Goal: Information Seeking & Learning: Check status

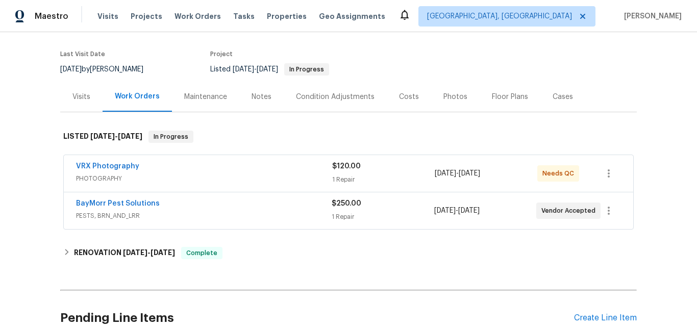
scroll to position [114, 0]
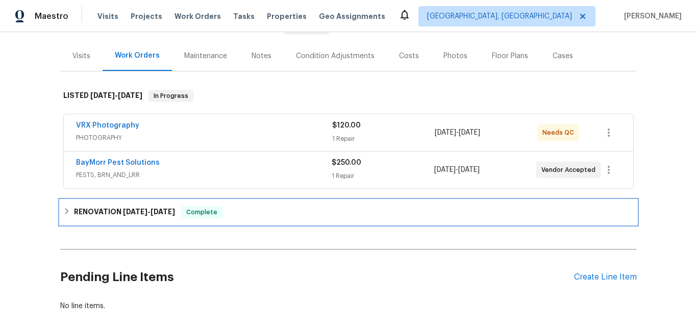
drag, startPoint x: 109, startPoint y: 213, endPoint x: 128, endPoint y: 201, distance: 23.1
click at [109, 212] on h6 "RENOVATION 8/27/25 - 9/15/25" at bounding box center [124, 212] width 101 height 12
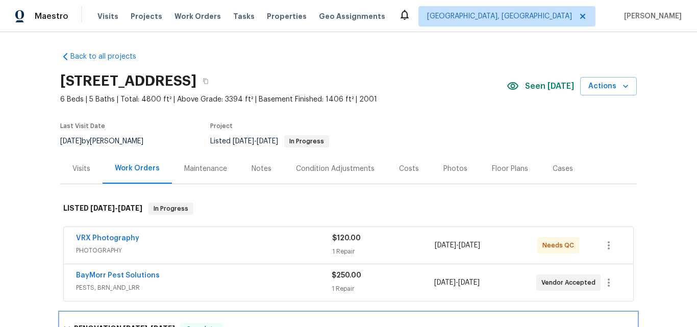
scroll to position [0, 0]
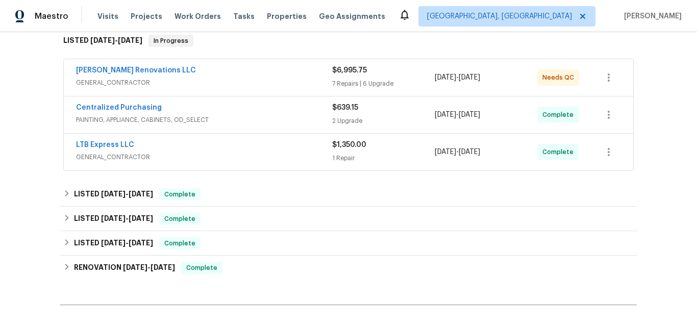
scroll to position [153, 0]
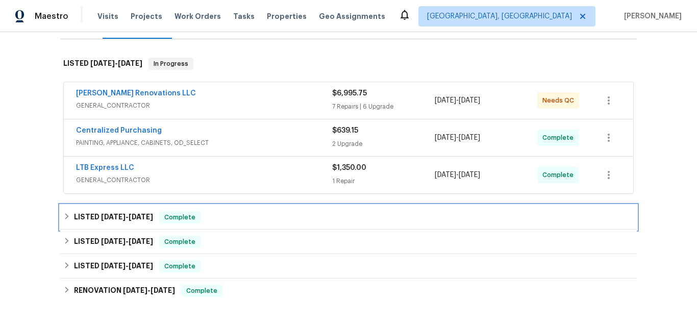
drag, startPoint x: 107, startPoint y: 208, endPoint x: 166, endPoint y: 180, distance: 65.7
click at [106, 213] on span "8/7/25" at bounding box center [113, 216] width 24 height 7
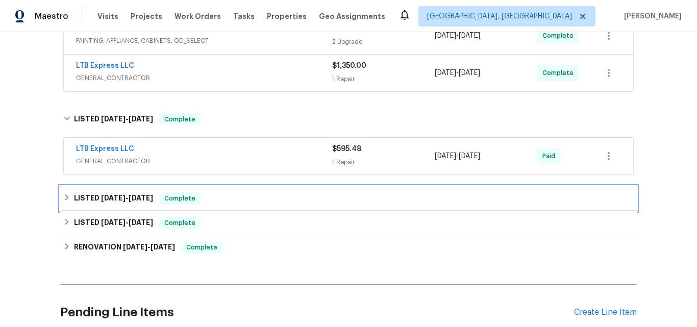
click at [101, 194] on span "3/20/25" at bounding box center [113, 197] width 24 height 7
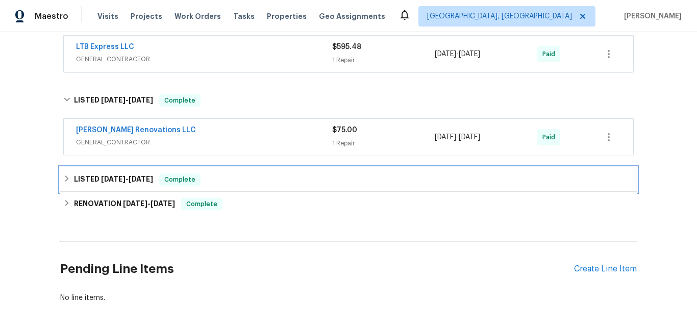
drag, startPoint x: 103, startPoint y: 173, endPoint x: 166, endPoint y: 147, distance: 68.1
click at [102, 175] on span "12/31/24" at bounding box center [113, 178] width 24 height 7
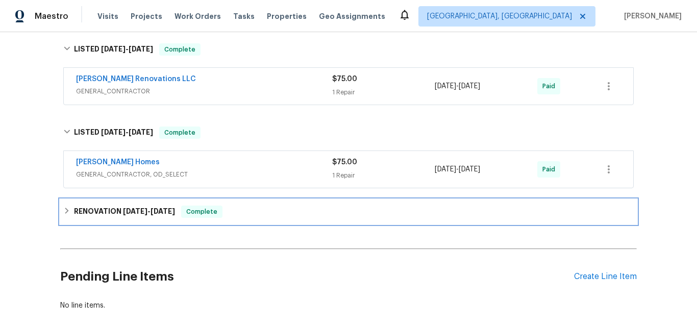
click at [106, 208] on h6 "RENOVATION 11/21/24 - 12/2/24" at bounding box center [124, 211] width 101 height 12
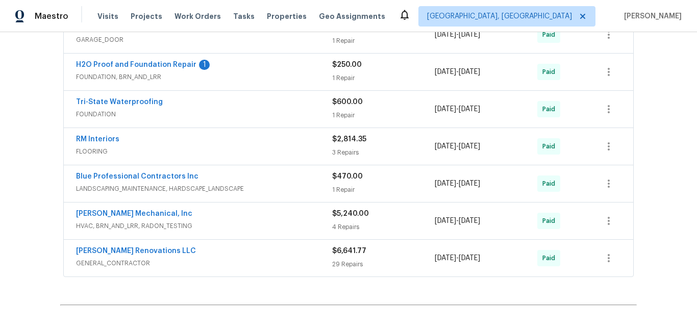
scroll to position [714, 0]
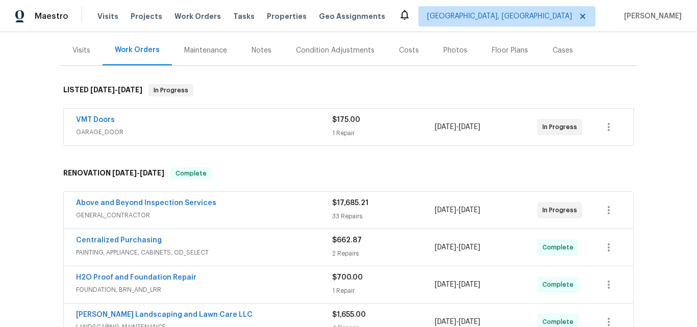
scroll to position [41, 0]
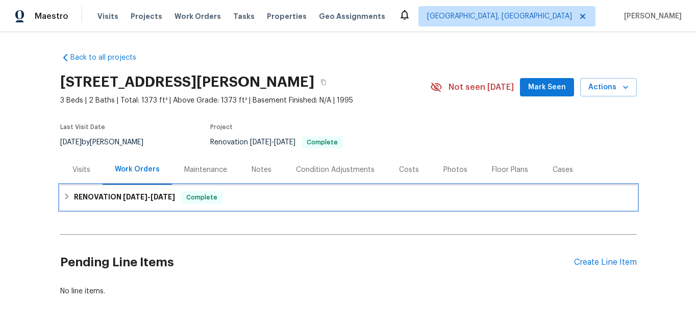
click at [111, 193] on h6 "RENOVATION 9/2/25 - 9/18/25" at bounding box center [124, 197] width 101 height 12
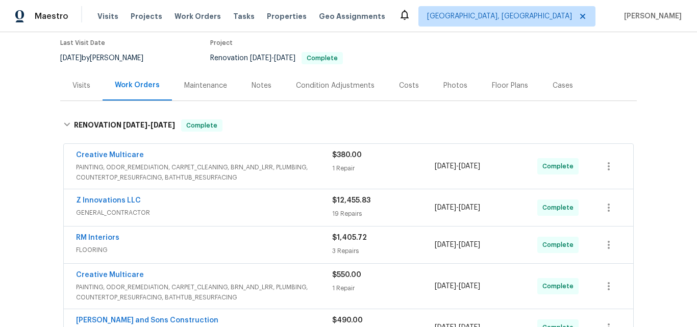
scroll to position [102, 0]
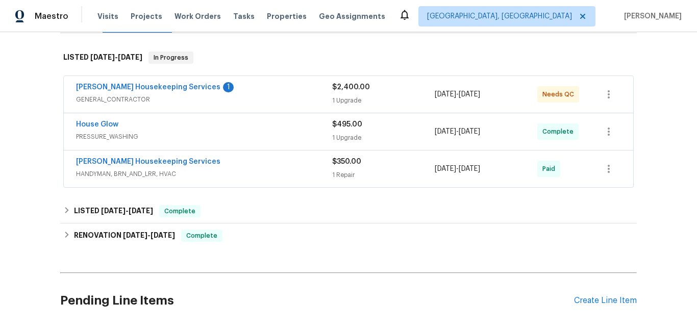
scroll to position [153, 0]
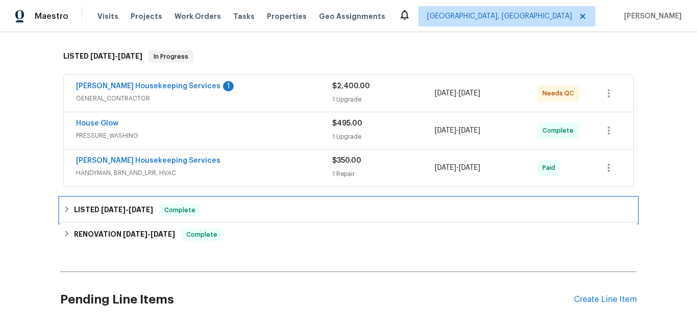
click at [102, 209] on span "4/27/25" at bounding box center [113, 209] width 24 height 7
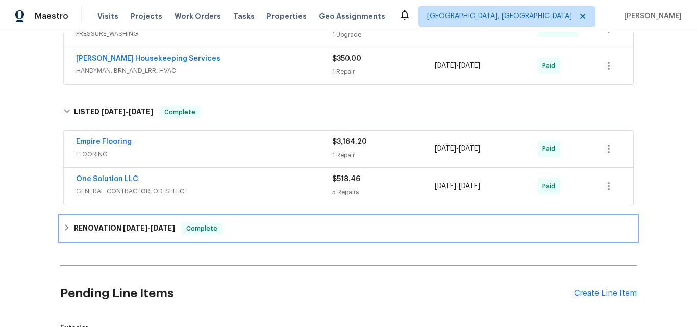
click at [100, 218] on div "RENOVATION 1/2/25 - 1/17/25 Complete" at bounding box center [348, 228] width 576 height 24
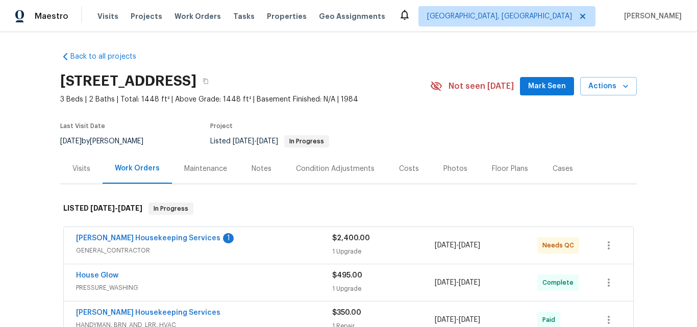
scroll to position [0, 0]
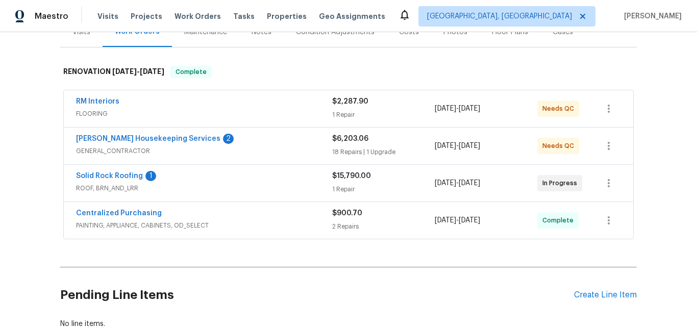
scroll to position [153, 0]
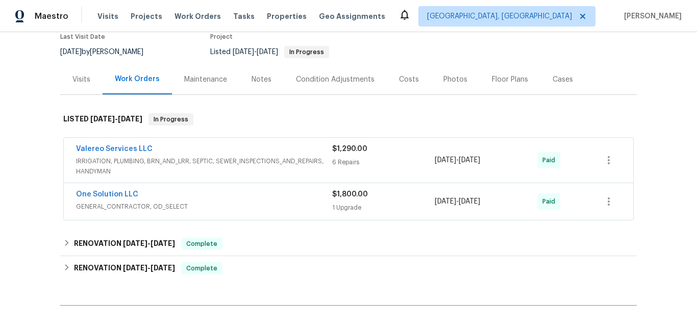
scroll to position [102, 0]
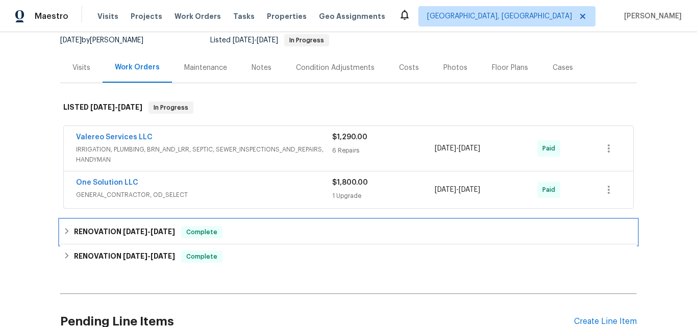
drag, startPoint x: 110, startPoint y: 229, endPoint x: 178, endPoint y: 197, distance: 75.7
click at [109, 229] on h6 "RENOVATION 4/4/25 - 9/10/25" at bounding box center [124, 232] width 101 height 12
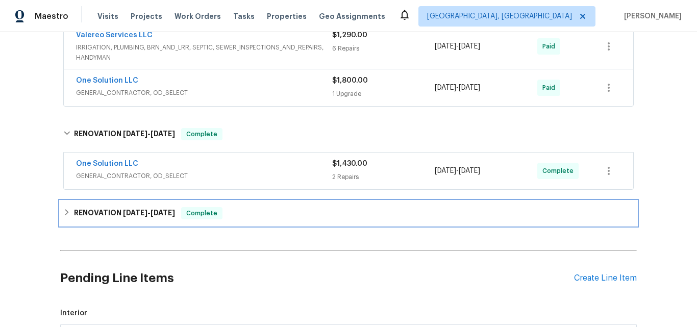
click at [110, 210] on h6 "RENOVATION 3/3/25 - 3/28/25" at bounding box center [124, 213] width 101 height 12
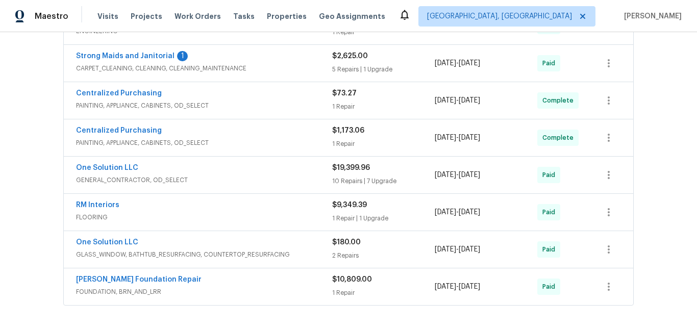
scroll to position [408, 0]
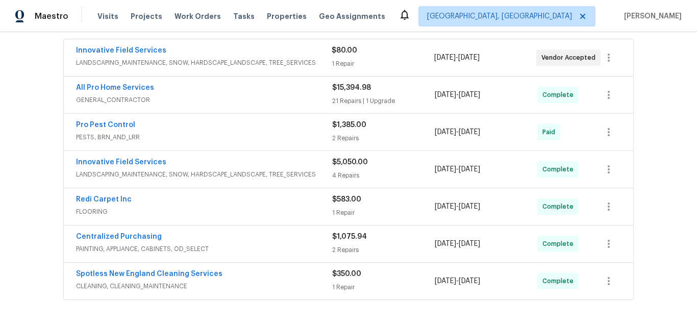
scroll to position [204, 0]
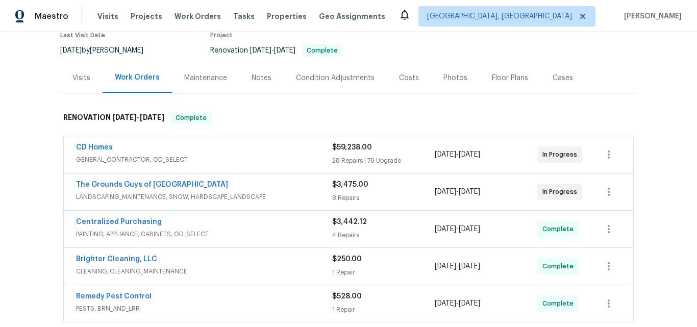
scroll to position [153, 0]
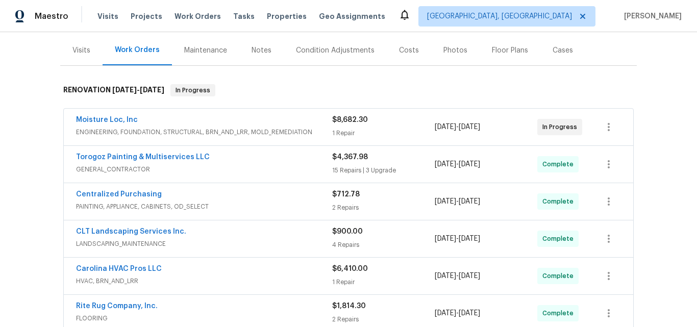
scroll to position [102, 0]
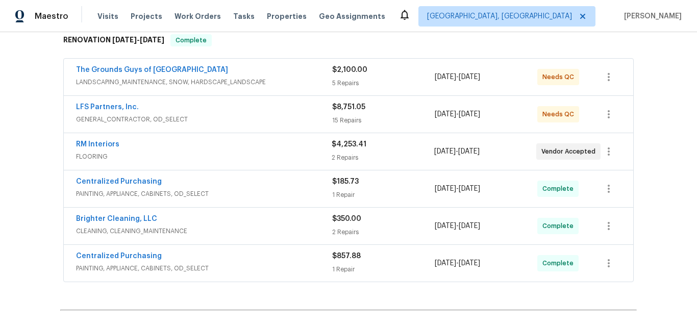
scroll to position [189, 0]
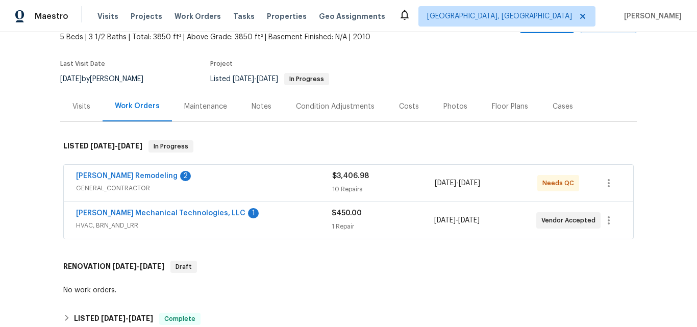
scroll to position [204, 0]
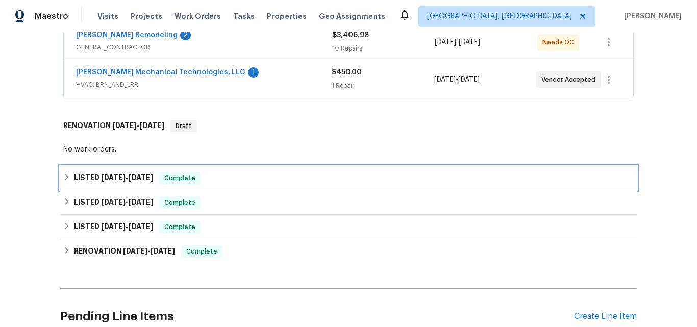
click at [103, 176] on span "9/4/25" at bounding box center [113, 177] width 24 height 7
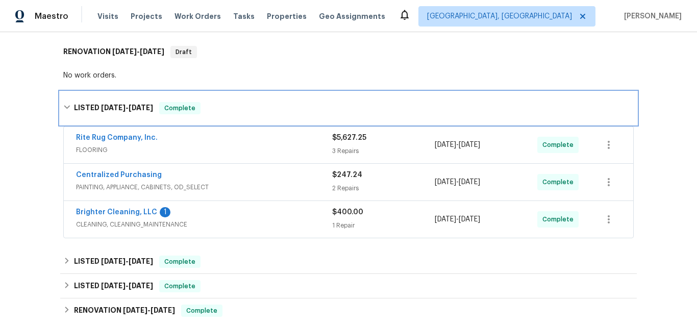
scroll to position [306, 0]
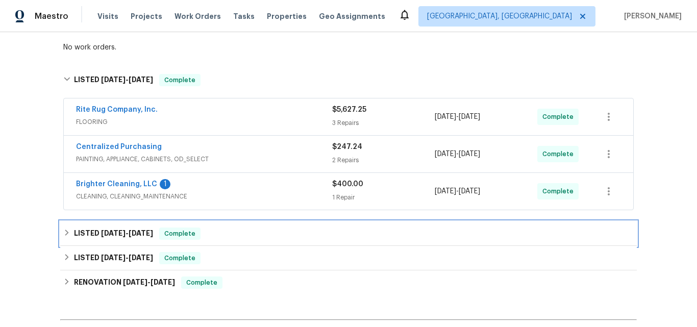
drag, startPoint x: 100, startPoint y: 230, endPoint x: 140, endPoint y: 210, distance: 44.5
click at [100, 229] on h6 "LISTED 7/1/25 - 7/3/25" at bounding box center [113, 233] width 79 height 12
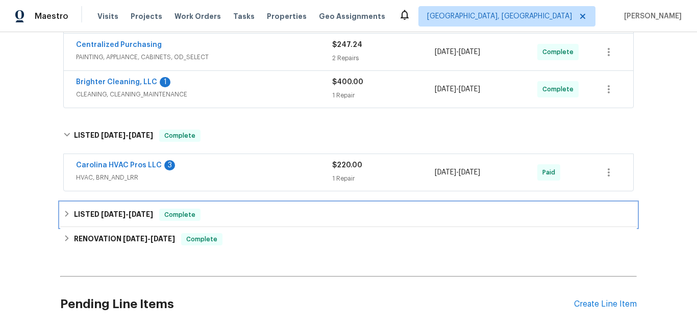
drag, startPoint x: 85, startPoint y: 218, endPoint x: 152, endPoint y: 190, distance: 72.2
click at [86, 217] on h6 "LISTED 3/18/25 - 3/19/25" at bounding box center [113, 215] width 79 height 12
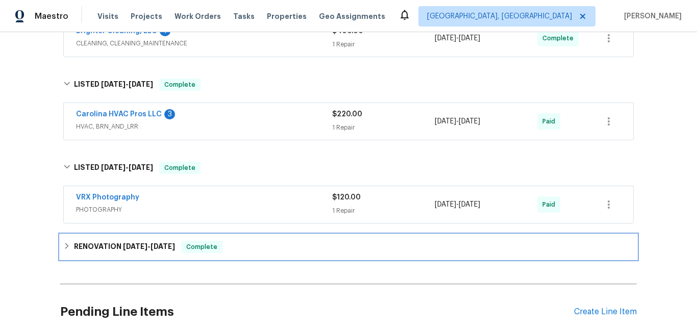
drag, startPoint x: 101, startPoint y: 245, endPoint x: 173, endPoint y: 178, distance: 98.5
click at [101, 244] on h6 "RENOVATION 3/4/25 - 3/19/25" at bounding box center [124, 247] width 101 height 12
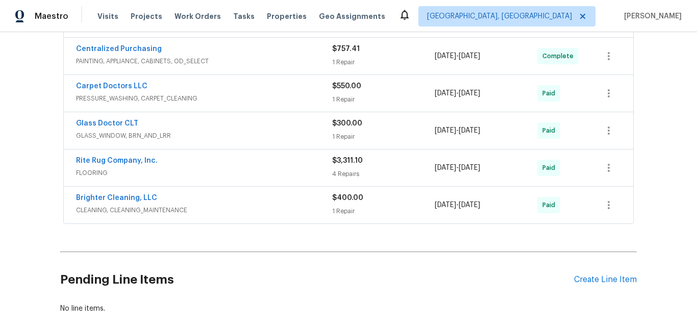
scroll to position [663, 0]
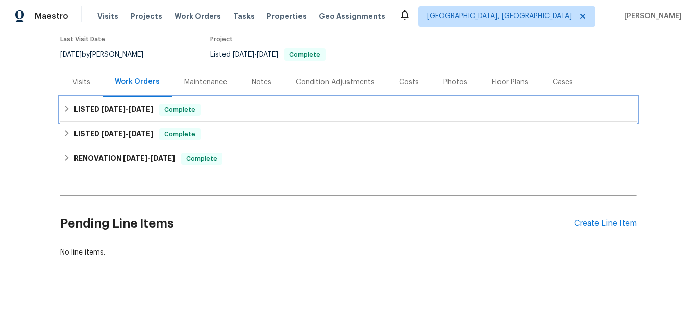
click at [94, 97] on div "LISTED [DATE] - [DATE] Complete" at bounding box center [348, 109] width 576 height 24
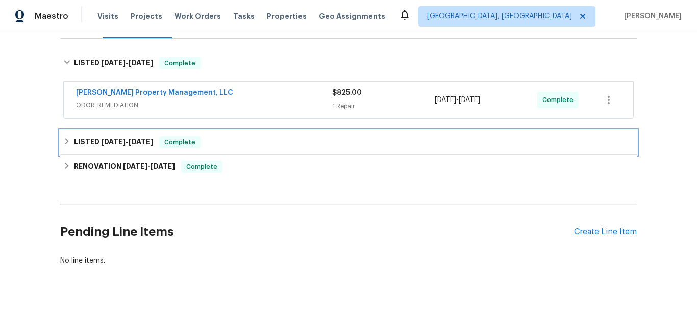
click at [106, 137] on h6 "LISTED [DATE] - [DATE]" at bounding box center [113, 142] width 79 height 12
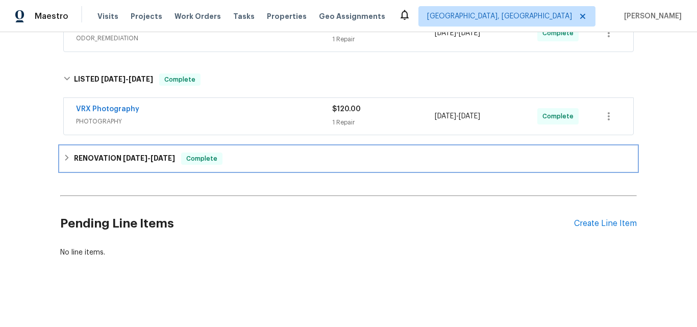
click at [104, 154] on h6 "RENOVATION [DATE] - [DATE]" at bounding box center [124, 158] width 101 height 12
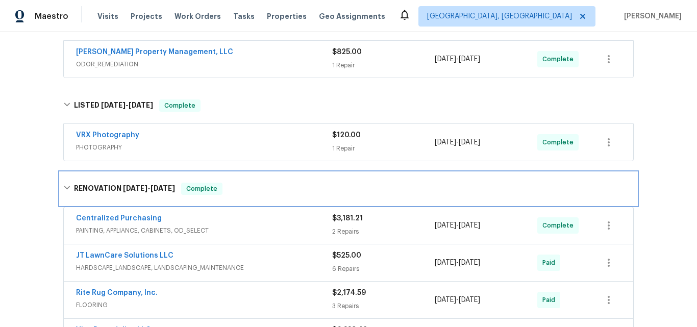
scroll to position [169, 0]
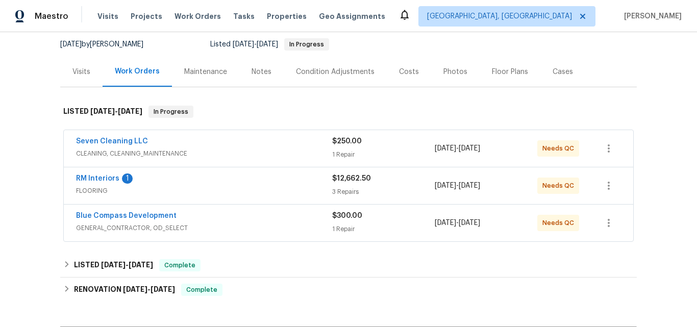
scroll to position [102, 0]
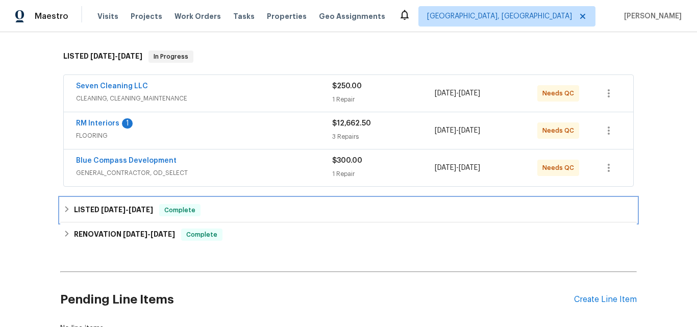
click at [101, 206] on span "6/5/25" at bounding box center [113, 209] width 24 height 7
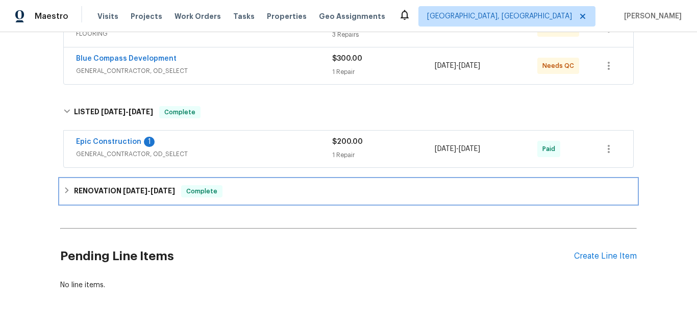
drag, startPoint x: 111, startPoint y: 192, endPoint x: 173, endPoint y: 173, distance: 64.4
click at [111, 191] on h6 "RENOVATION 5/12/25 - 5/28/25" at bounding box center [124, 191] width 101 height 12
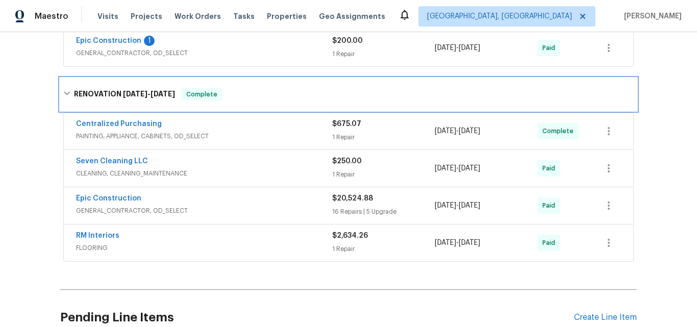
scroll to position [357, 0]
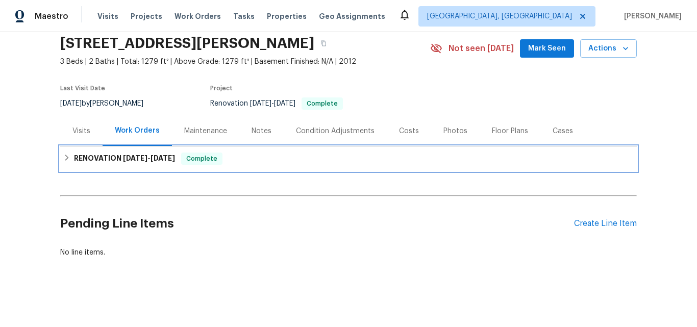
click at [136, 154] on span "[DATE]" at bounding box center [135, 157] width 24 height 7
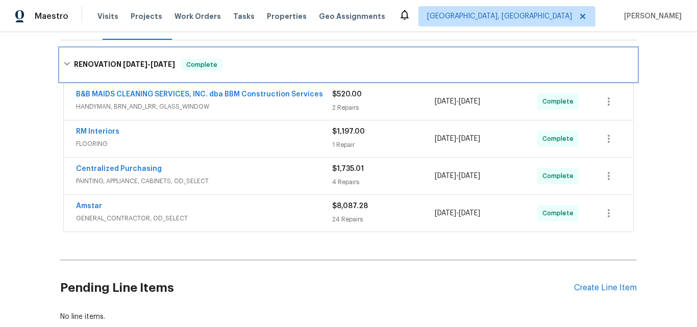
scroll to position [148, 0]
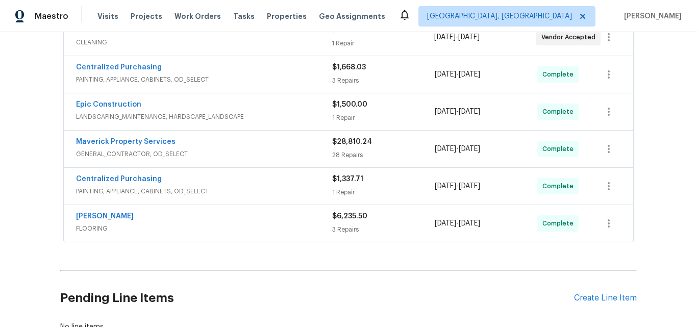
scroll to position [255, 0]
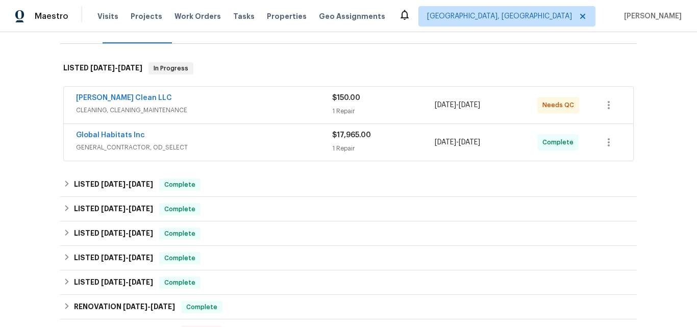
scroll to position [165, 0]
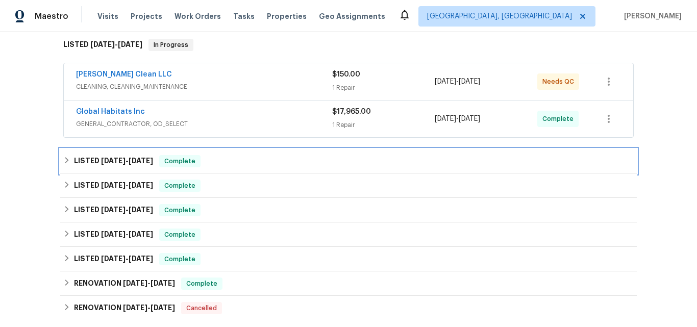
click at [91, 161] on h6 "LISTED [DATE] - [DATE]" at bounding box center [113, 161] width 79 height 12
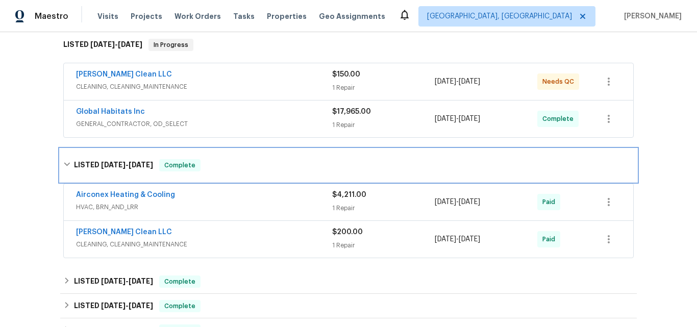
scroll to position [216, 0]
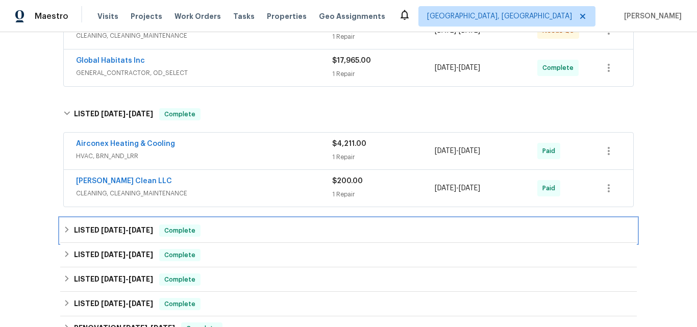
click at [101, 231] on span "7/30/25" at bounding box center [113, 229] width 24 height 7
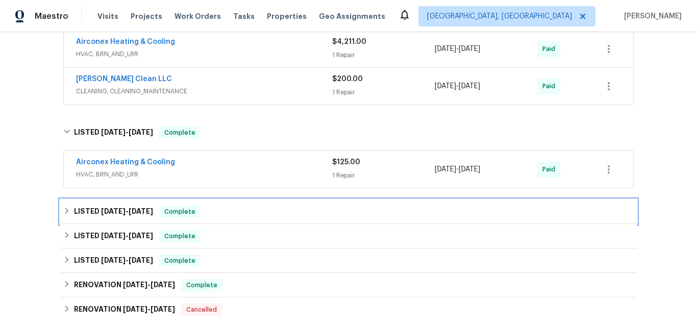
click at [99, 216] on h6 "LISTED 6/12/25 - 6/13/25" at bounding box center [113, 211] width 79 height 12
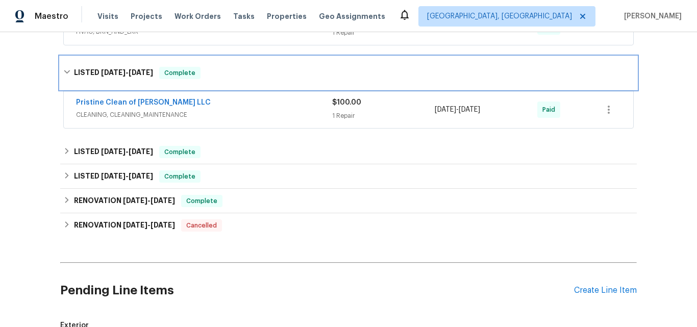
scroll to position [471, 0]
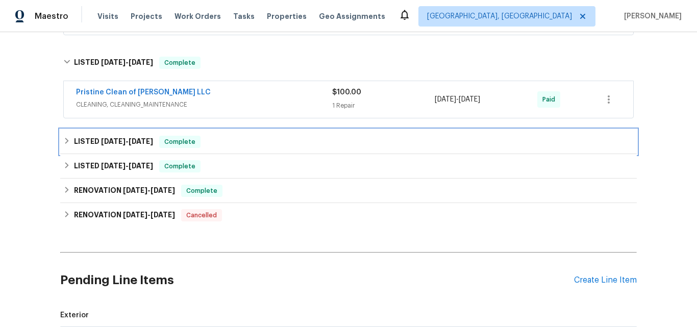
click at [91, 142] on h6 "LISTED 5/27/25 - 5/27/25" at bounding box center [113, 142] width 79 height 12
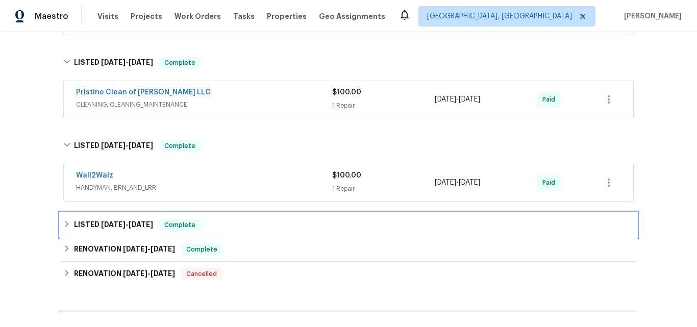
drag, startPoint x: 99, startPoint y: 226, endPoint x: 150, endPoint y: 193, distance: 60.8
click at [101, 226] on span "4/26/25" at bounding box center [113, 224] width 24 height 7
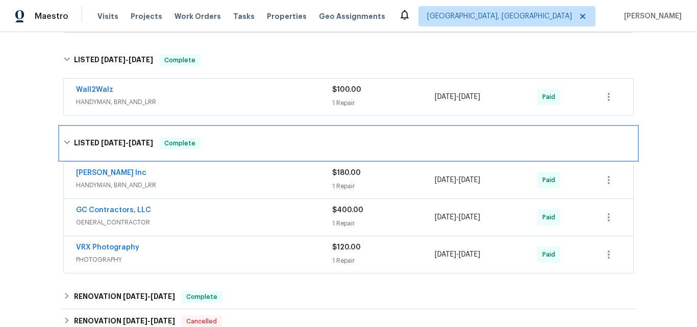
scroll to position [573, 0]
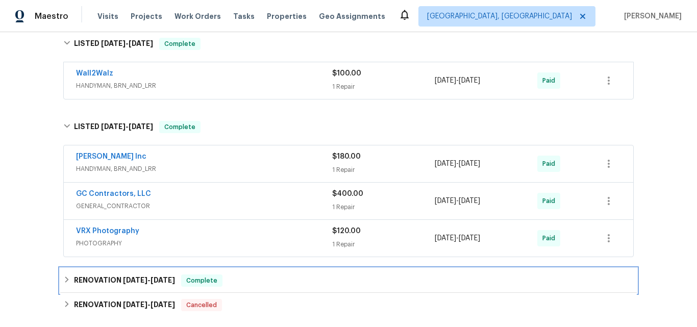
click at [110, 282] on h6 "RENOVATION 4/21/25 - 4/24/25" at bounding box center [124, 280] width 101 height 12
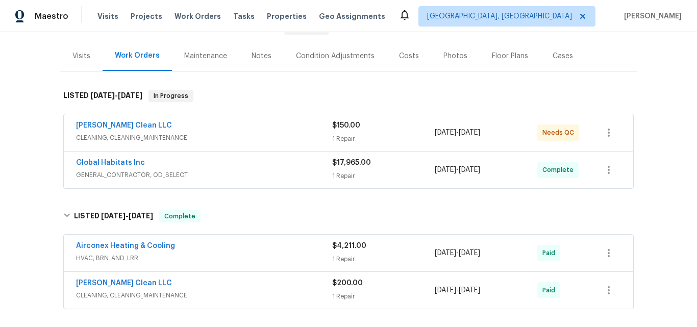
scroll to position [63, 0]
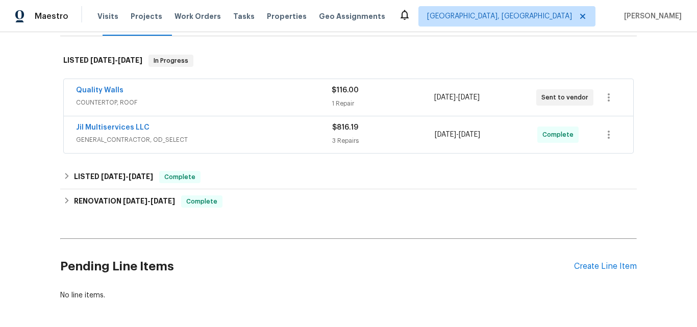
scroll to position [153, 0]
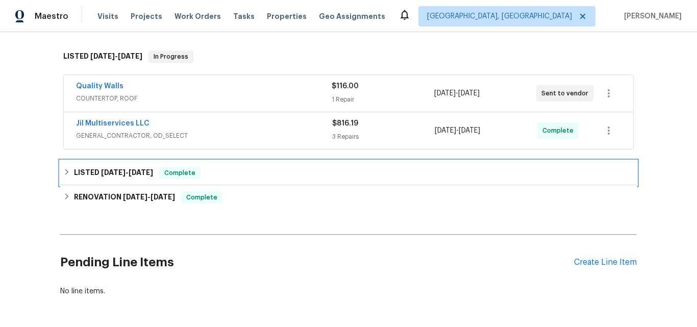
click at [102, 168] on h6 "LISTED [DATE] - [DATE]" at bounding box center [113, 173] width 79 height 12
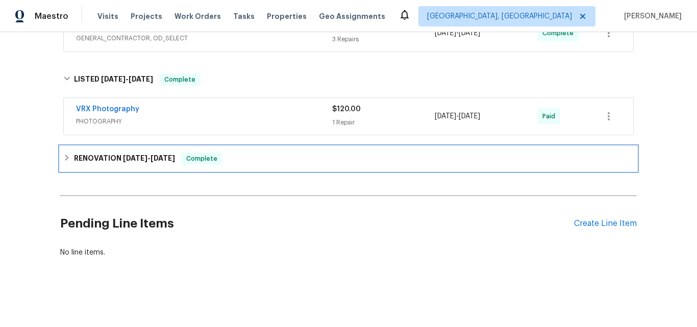
click at [113, 152] on h6 "RENOVATION [DATE] - [DATE]" at bounding box center [124, 158] width 101 height 12
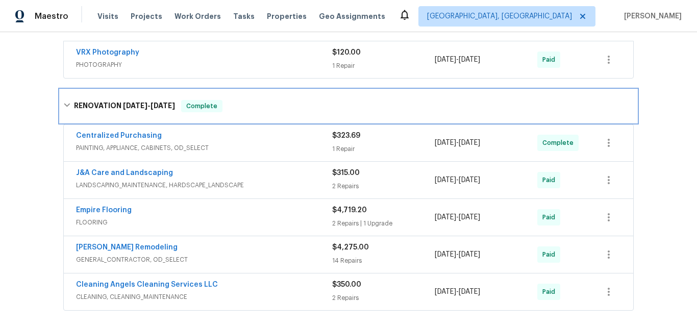
scroll to position [306, 0]
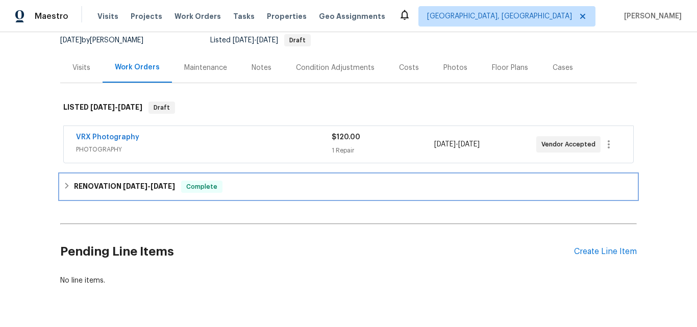
click at [104, 186] on h6 "RENOVATION [DATE] - [DATE]" at bounding box center [124, 186] width 101 height 12
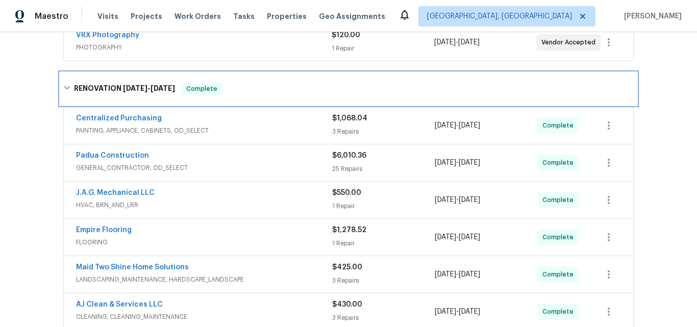
scroll to position [255, 0]
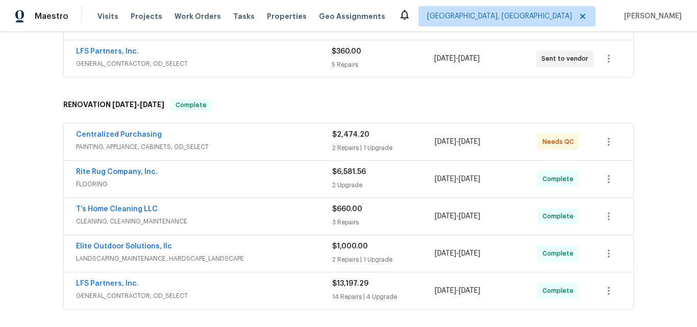
scroll to position [255, 0]
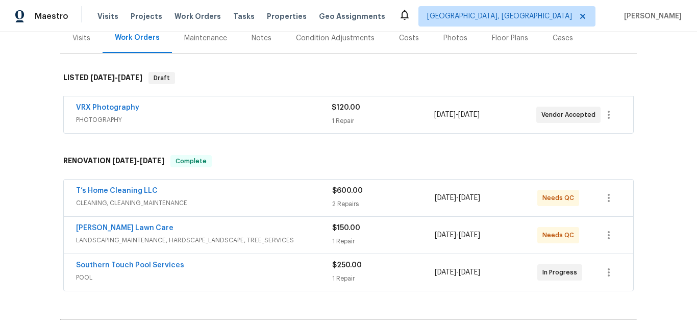
scroll to position [153, 0]
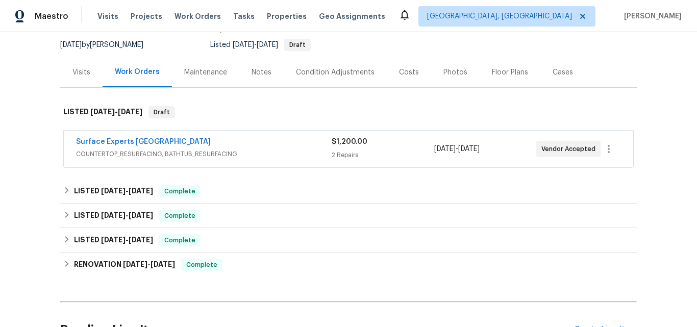
scroll to position [102, 0]
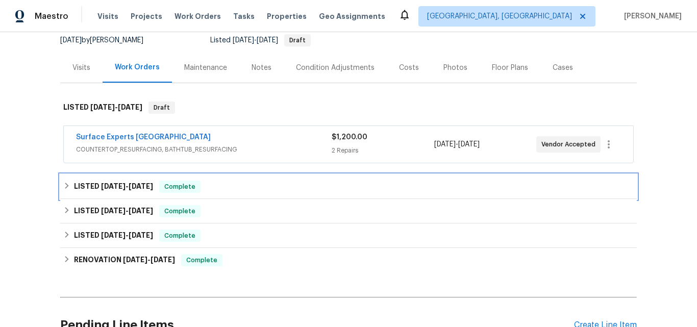
click at [102, 178] on div "LISTED 9/5/25 - 9/9/25 Complete" at bounding box center [348, 186] width 576 height 24
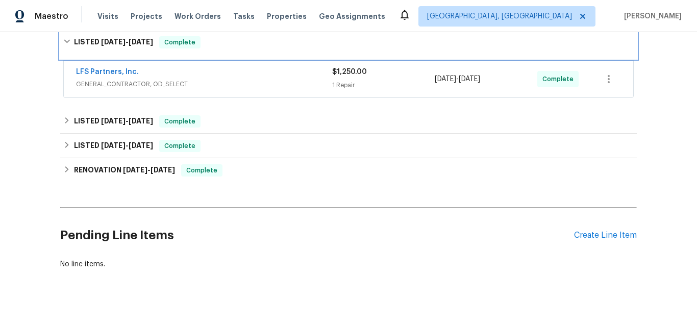
scroll to position [255, 0]
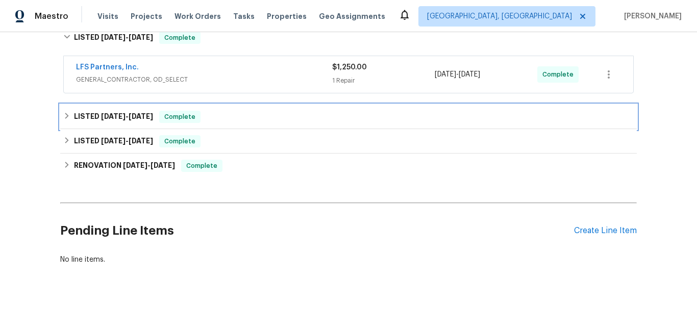
click at [110, 116] on span "7/24/25" at bounding box center [113, 116] width 24 height 7
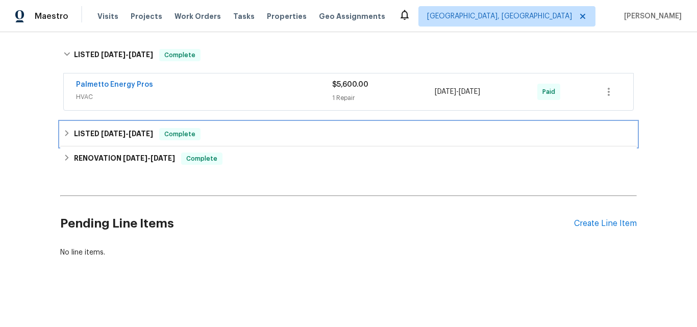
click at [114, 122] on div "LISTED 7/10/25 - 7/10/25 Complete" at bounding box center [348, 134] width 576 height 24
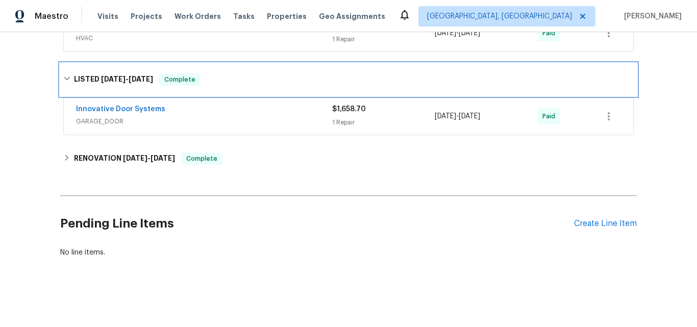
scroll to position [387, 0]
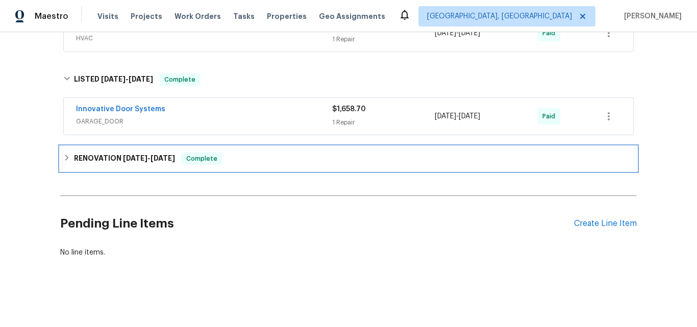
click at [105, 152] on h6 "RENOVATION 6/23/25 - 7/9/25" at bounding box center [124, 158] width 101 height 12
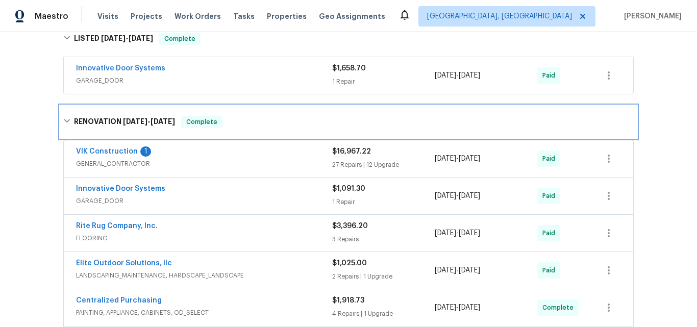
scroll to position [438, 0]
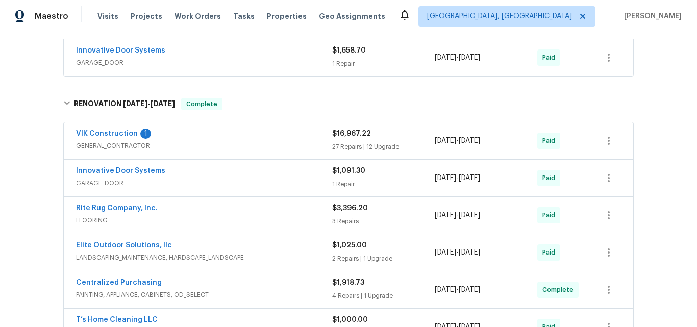
click at [29, 178] on div "Back to all projects 6 Elmsford Ct, Piedmont, SC 29673 4 Beds | 2 Baths | Total…" at bounding box center [348, 179] width 697 height 295
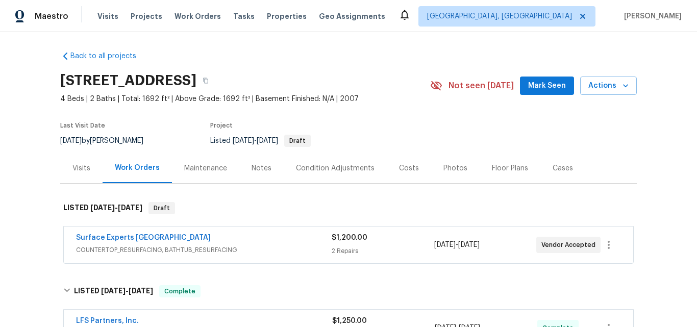
scroll to position [0, 0]
